Goal: Transaction & Acquisition: Purchase product/service

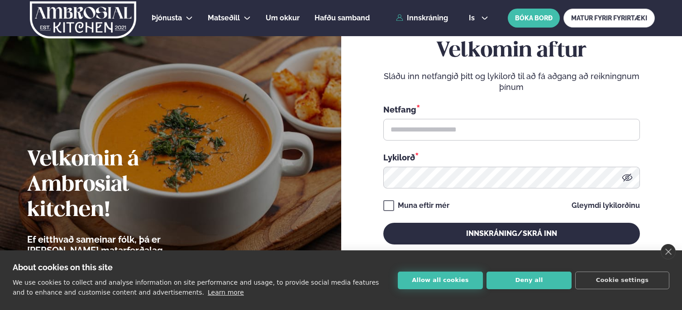
click at [442, 286] on button "Allow all cookies" at bounding box center [440, 281] width 85 height 18
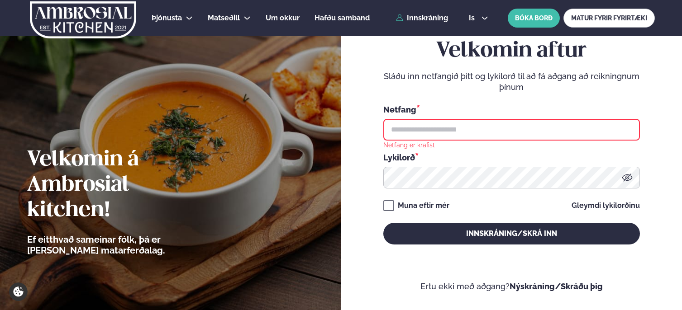
click at [463, 135] on input "text" at bounding box center [511, 130] width 257 height 22
type input "**********"
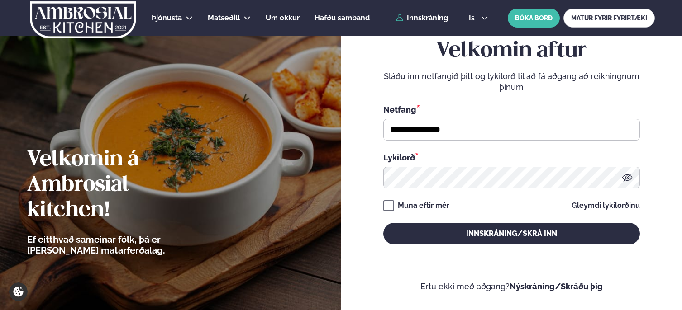
click at [632, 178] on icon at bounding box center [627, 177] width 11 height 11
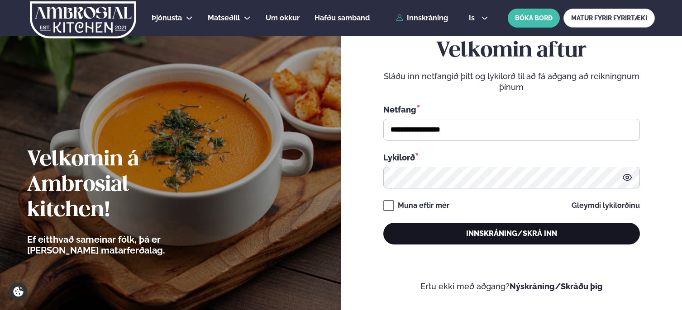
click at [476, 238] on button "Innskráning/Skrá inn" at bounding box center [511, 234] width 257 height 22
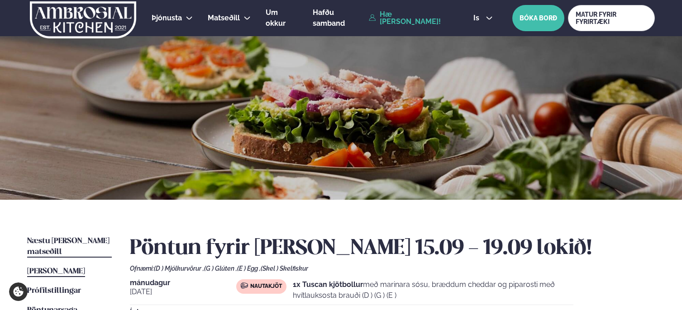
click at [70, 243] on span "Næstu [PERSON_NAME] matseðill" at bounding box center [68, 247] width 82 height 19
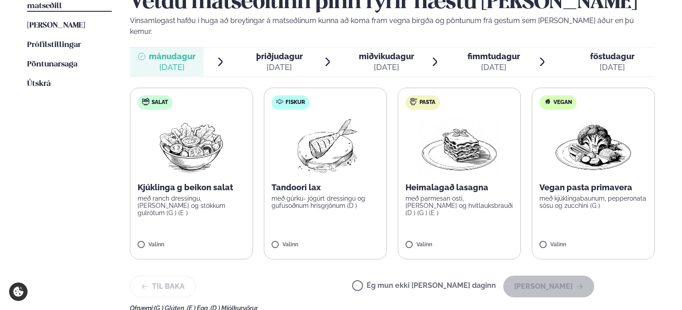
scroll to position [256, 0]
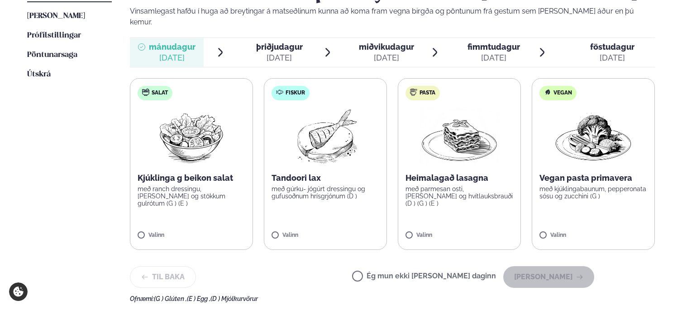
click at [446, 207] on label "Pasta Heimalagað lasagna með parmesan osti, basil pesto og hvítlauksbrauði (D )…" at bounding box center [459, 164] width 123 height 172
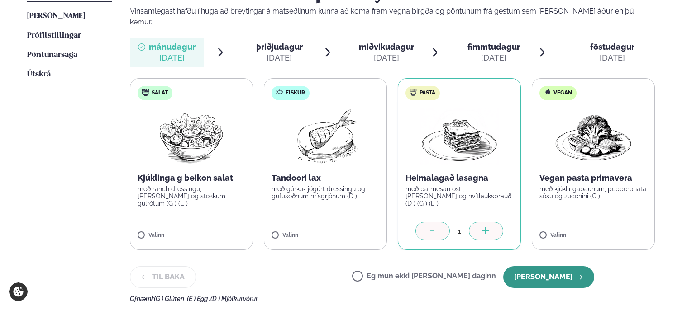
click at [546, 269] on button "[PERSON_NAME]" at bounding box center [548, 277] width 91 height 22
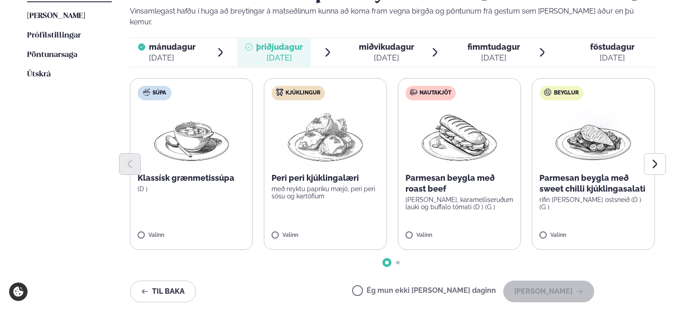
click at [389, 287] on label "Ég mun ekki [PERSON_NAME] daginn" at bounding box center [424, 292] width 144 height 10
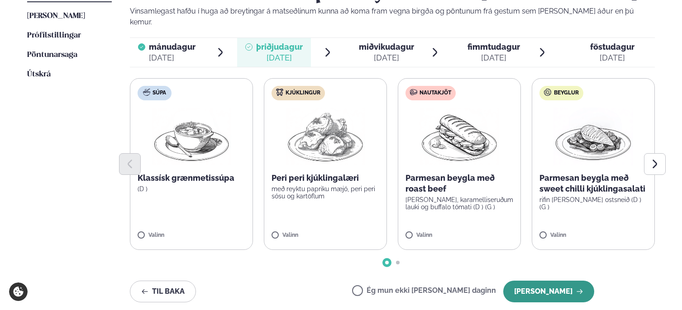
click at [536, 285] on button "[PERSON_NAME]" at bounding box center [548, 292] width 91 height 22
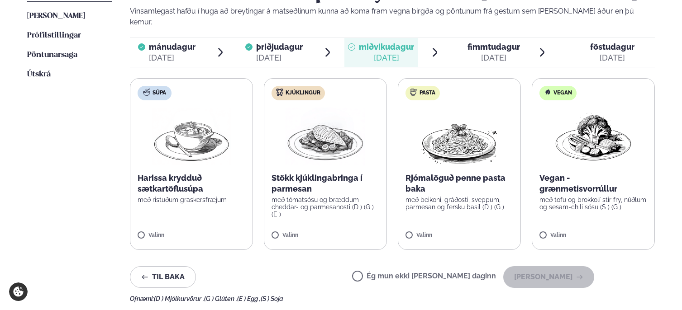
click at [347, 221] on label "Kjúklingur Stökk kjúklingabringa í parmesan með tómatsósu og bræddum cheddar- o…" at bounding box center [325, 164] width 123 height 172
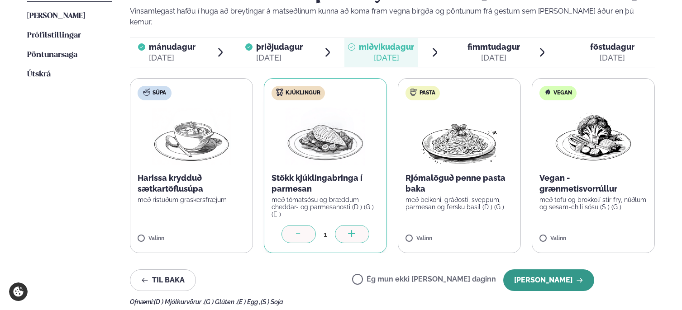
click at [543, 270] on button "[PERSON_NAME]" at bounding box center [548, 281] width 91 height 22
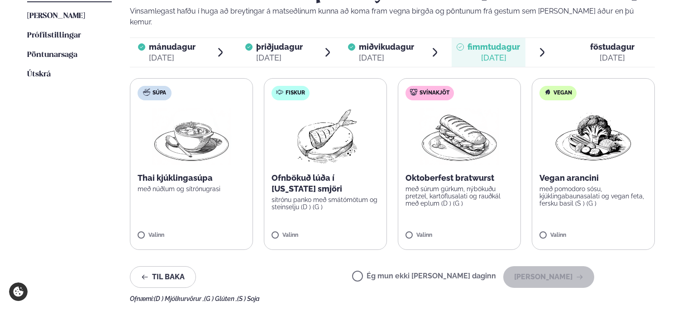
click at [483, 217] on label "Svínakjöt Oktoberfest bratwurst með súrum gúrkum, nýbökuðu pretzel, kartöflusal…" at bounding box center [459, 164] width 123 height 172
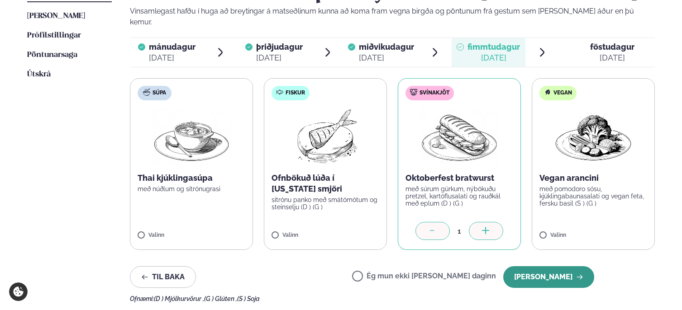
click at [555, 266] on button "[PERSON_NAME]" at bounding box center [548, 277] width 91 height 22
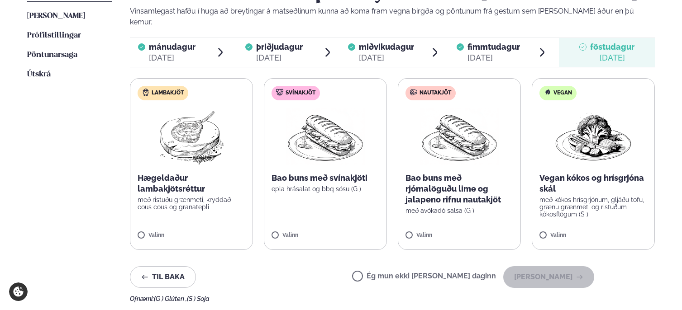
click at [214, 233] on div "Valinn" at bounding box center [192, 237] width 108 height 8
click at [182, 233] on div "Valinn" at bounding box center [192, 237] width 108 height 8
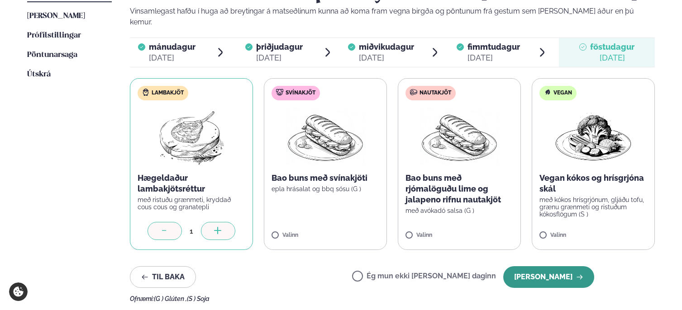
click at [556, 266] on button "[PERSON_NAME]" at bounding box center [548, 277] width 91 height 22
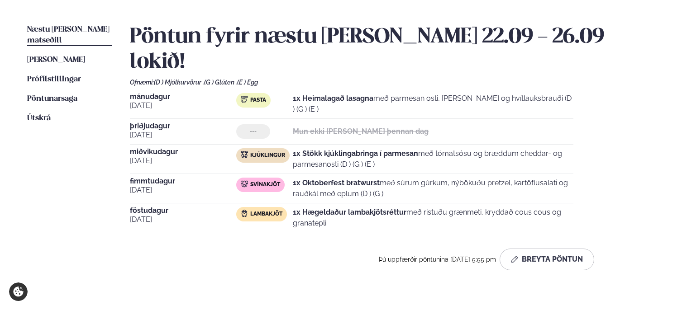
scroll to position [194, 0]
